Goal: Check status: Check status

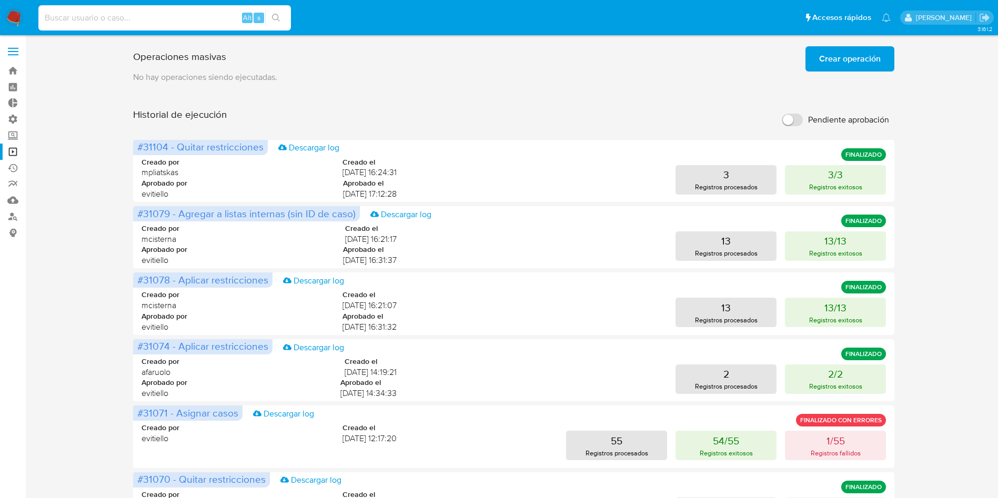
click at [152, 23] on input at bounding box center [164, 18] width 253 height 14
paste input "k7wcFYwm0ilEsocGfDehRIP7"
type input "k7wcFYwm0ilEsocGfDehRIP7"
click at [270, 15] on button "search-icon" at bounding box center [276, 18] width 22 height 15
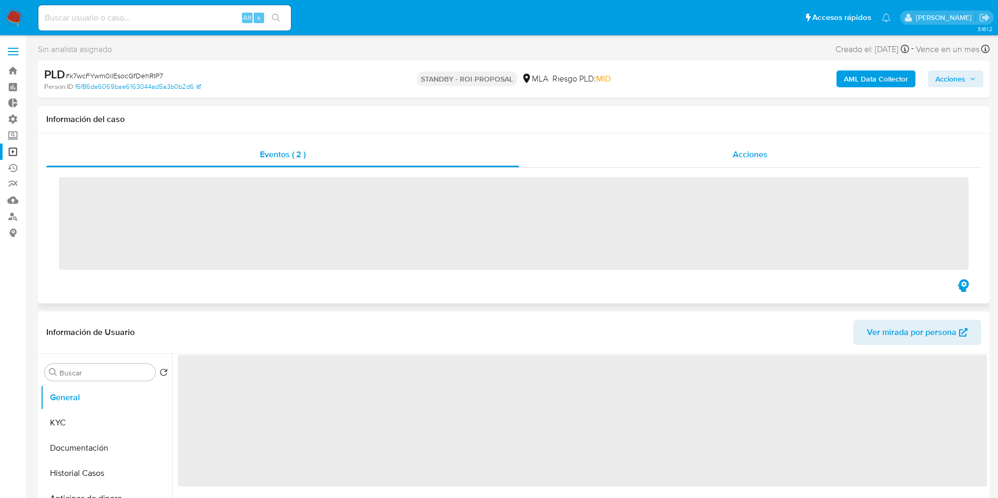
click at [752, 154] on span "Acciones" at bounding box center [750, 154] width 35 height 12
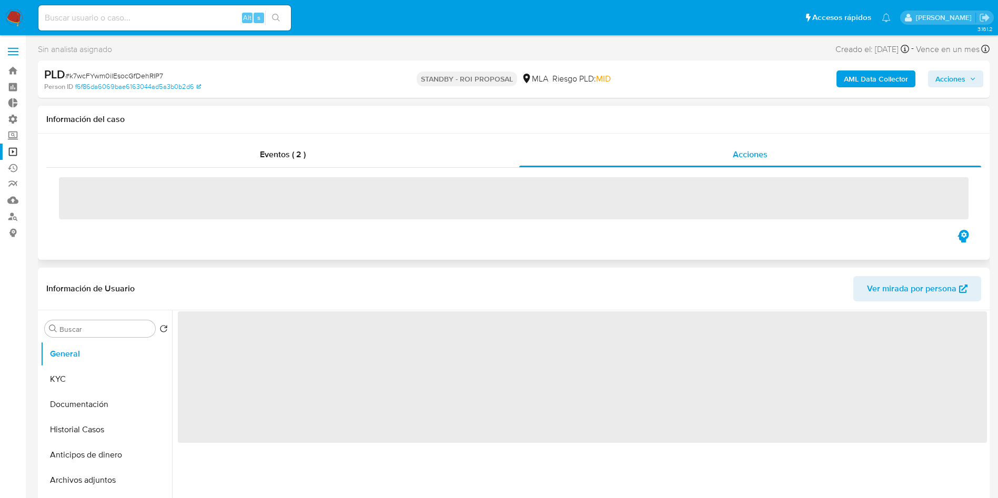
select select "10"
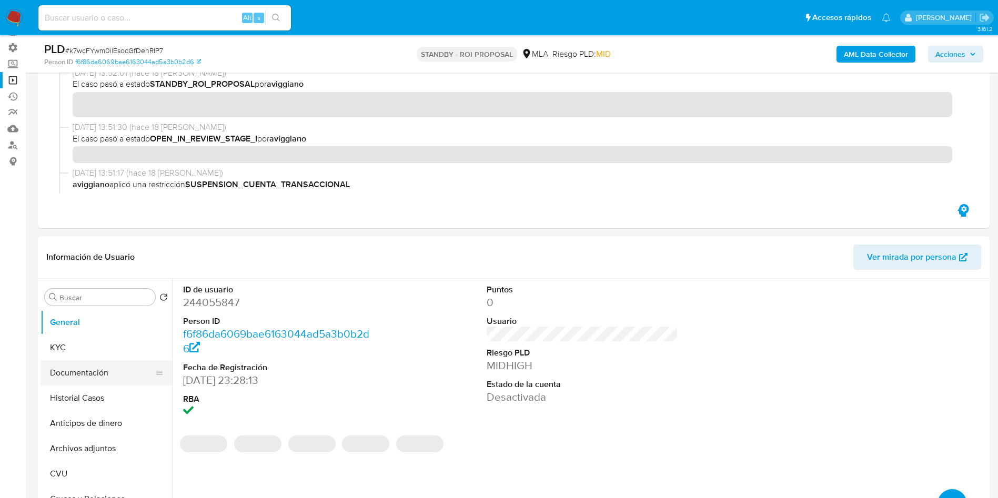
scroll to position [79, 0]
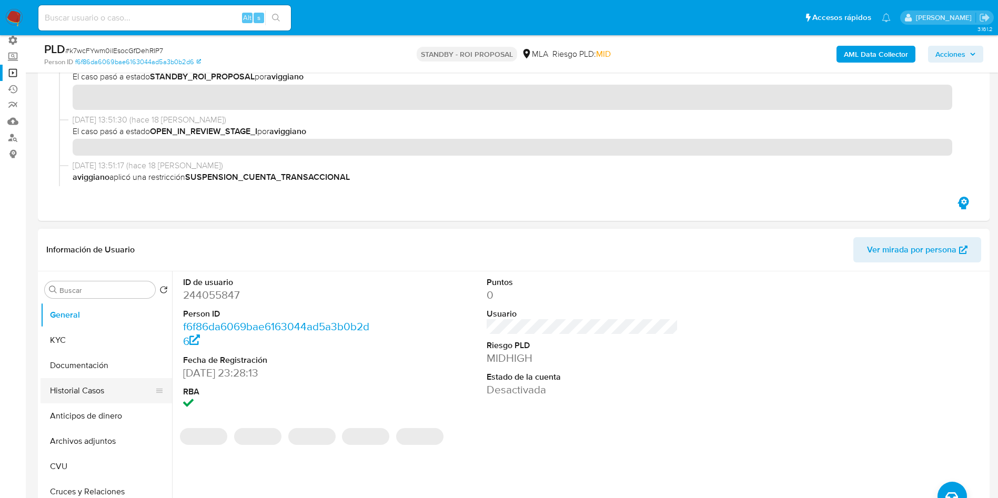
click at [58, 394] on button "Historial Casos" at bounding box center [102, 390] width 123 height 25
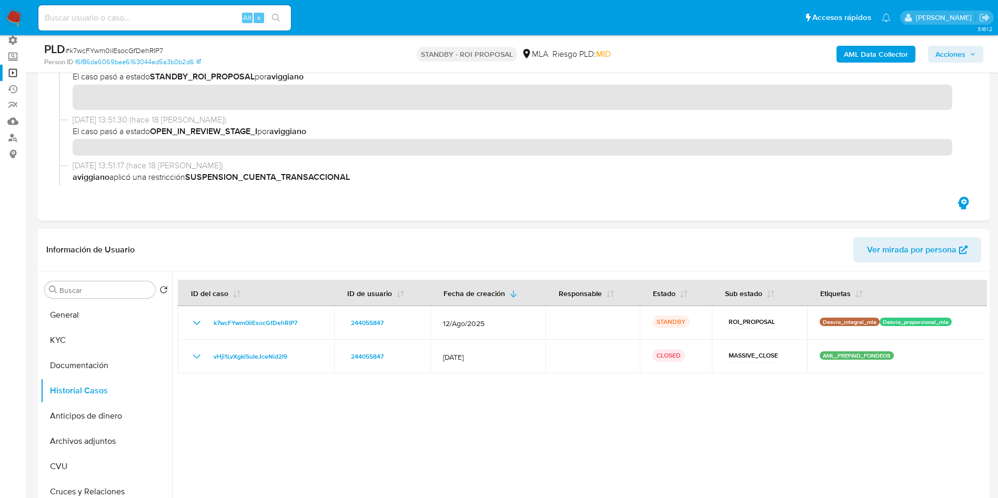
click at [126, 17] on input at bounding box center [164, 18] width 253 height 14
paste input "Sy7BCrgzzJVEhLPqDGcAZBS6"
click at [291, 15] on input "Sy7BCrgzzJVEhLPqDGcAZBS6" at bounding box center [164, 18] width 253 height 14
type input "Sy7BCrgzzJVEhLPqDGcAZBS6"
click at [260, 29] on div "Sy7BCrgzzJVEhLPqDGcAZBS6 Alt s" at bounding box center [164, 17] width 253 height 25
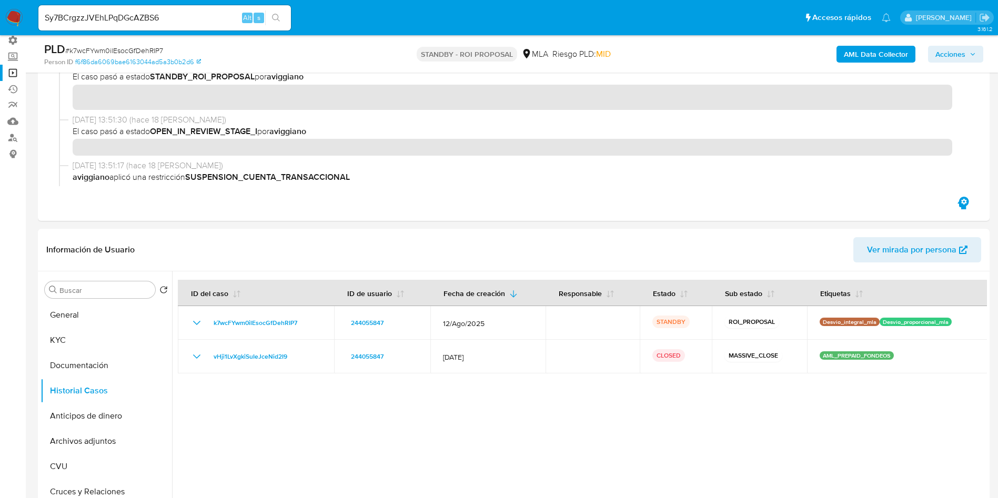
click at [282, 16] on button "search-icon" at bounding box center [276, 18] width 22 height 15
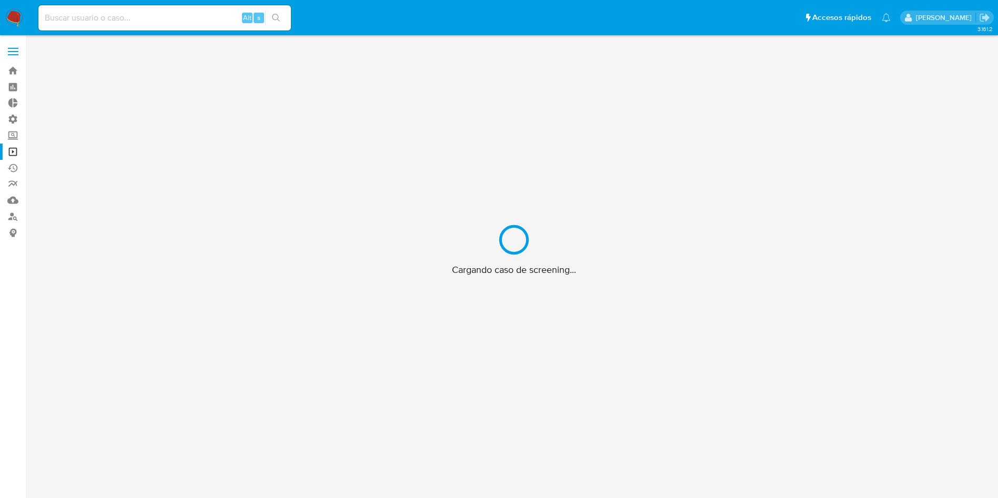
click at [765, 141] on div "Cargando caso de screening..." at bounding box center [514, 250] width 758 height 416
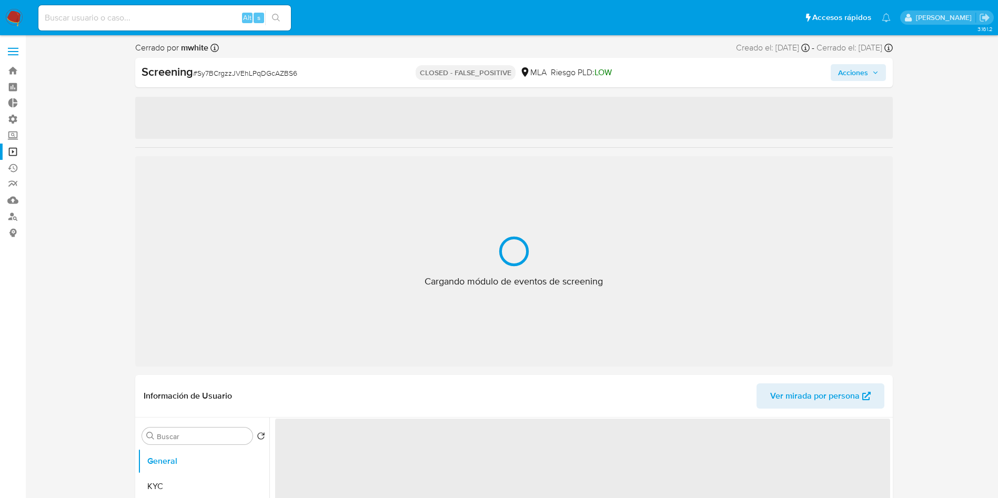
select select "10"
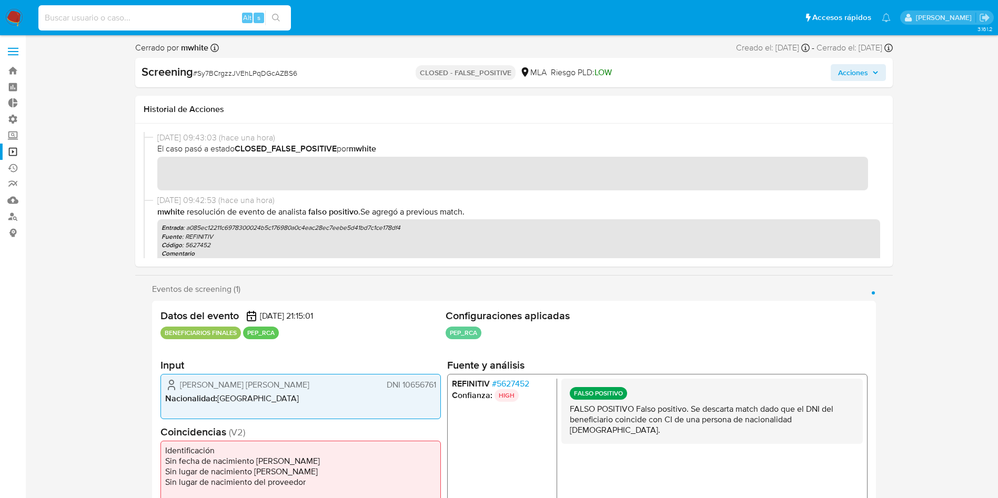
click at [89, 22] on input at bounding box center [164, 18] width 253 height 14
paste input "mFG7VBbwKCSTC8l5s4YZGFfl"
type input "mFG7VBbwKCSTC8l5s4YZGFfl"
click at [275, 11] on button "search-icon" at bounding box center [276, 18] width 22 height 15
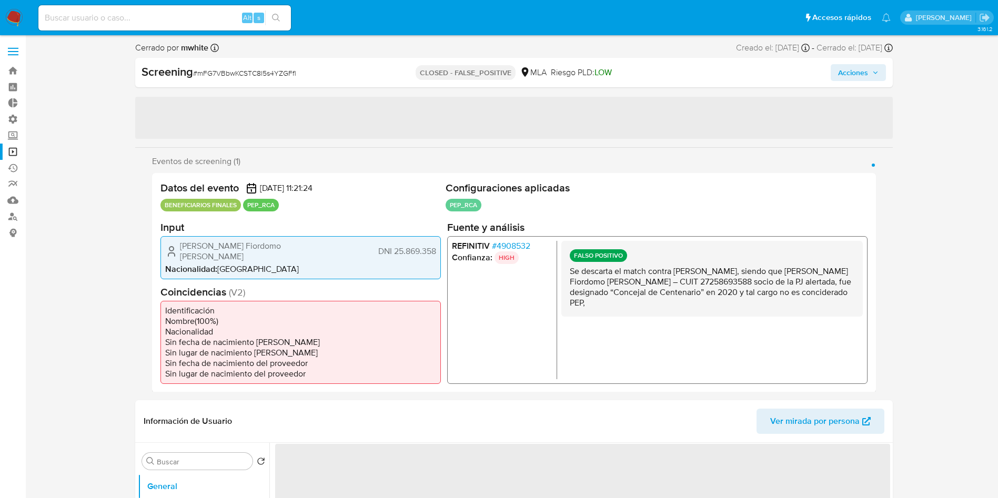
select select "10"
